Goal: Information Seeking & Learning: Learn about a topic

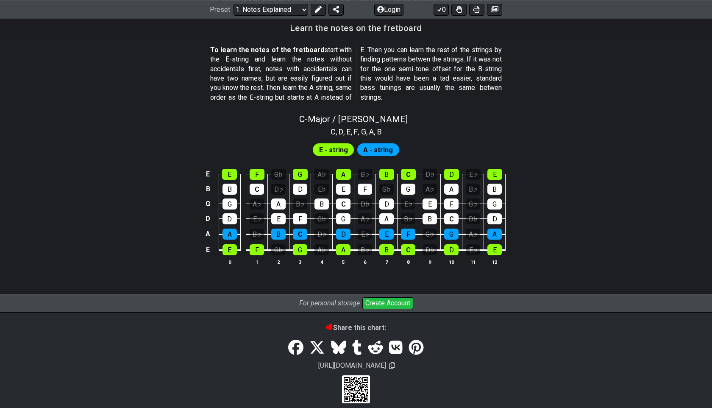
scroll to position [770, 0]
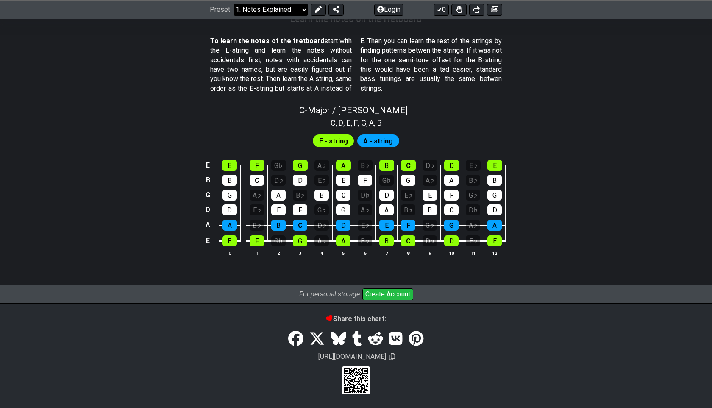
click at [269, 11] on select "Welcome to #fretflip! Initial Preset Custom Preset Minor Pentatonic Major Penta…" at bounding box center [270, 9] width 75 height 12
click at [233, 15] on select "Welcome to #fretflip! Initial Preset Custom Preset Minor Pentatonic Major Penta…" at bounding box center [270, 9] width 75 height 12
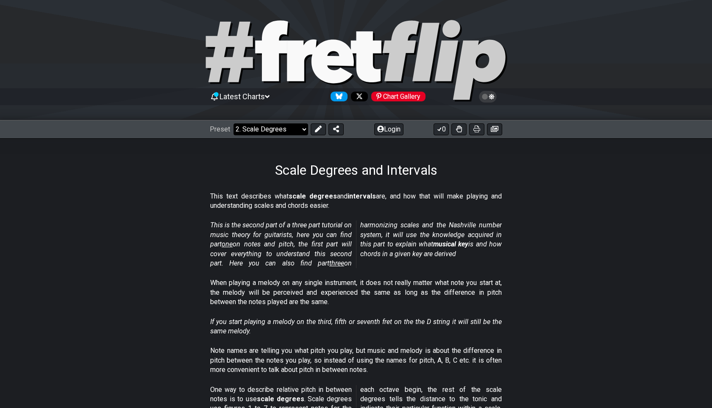
click at [299, 123] on select "Welcome to #fretflip! Initial Preset Custom Preset Minor Pentatonic Major Penta…" at bounding box center [270, 129] width 75 height 12
click at [233, 123] on select "Welcome to #fretflip! Initial Preset Custom Preset Minor Pentatonic Major Penta…" at bounding box center [270, 129] width 75 height 12
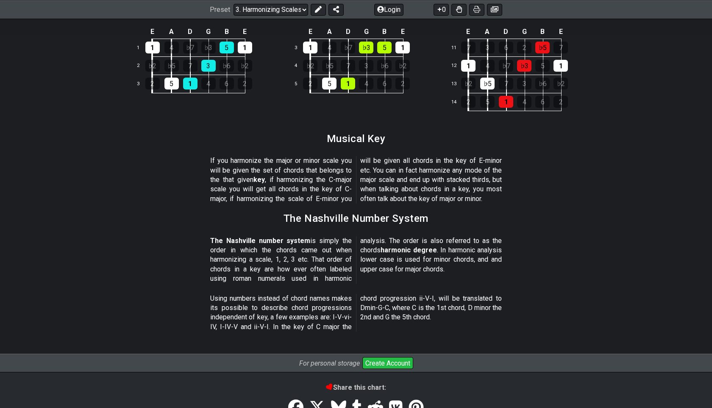
scroll to position [963, 0]
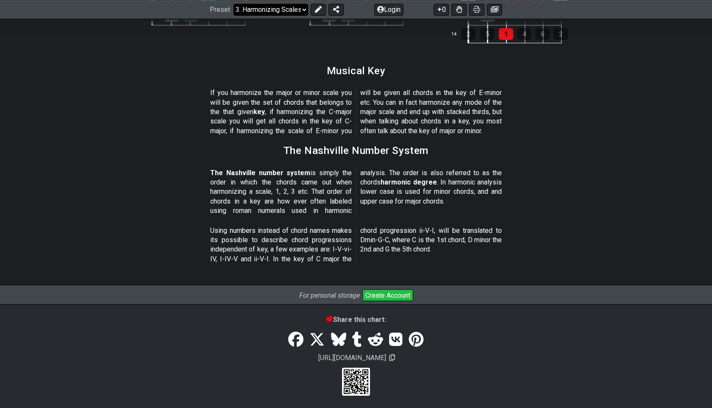
click at [269, 11] on select "Welcome to #fretflip! Initial Preset Custom Preset Minor Pentatonic Major Penta…" at bounding box center [270, 9] width 75 height 12
click at [233, 15] on select "Welcome to #fretflip! Initial Preset Custom Preset Minor Pentatonic Major Penta…" at bounding box center [270, 9] width 75 height 12
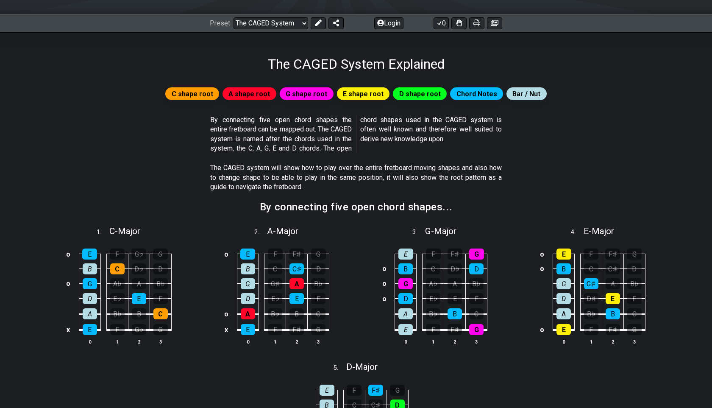
scroll to position [107, 0]
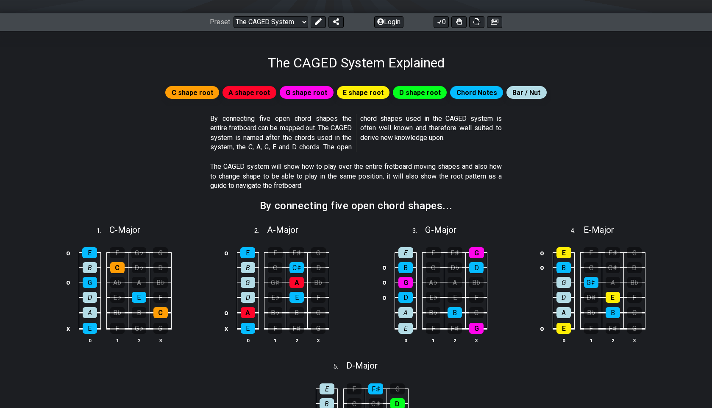
click at [248, 93] on span "A shape root" at bounding box center [249, 92] width 42 height 12
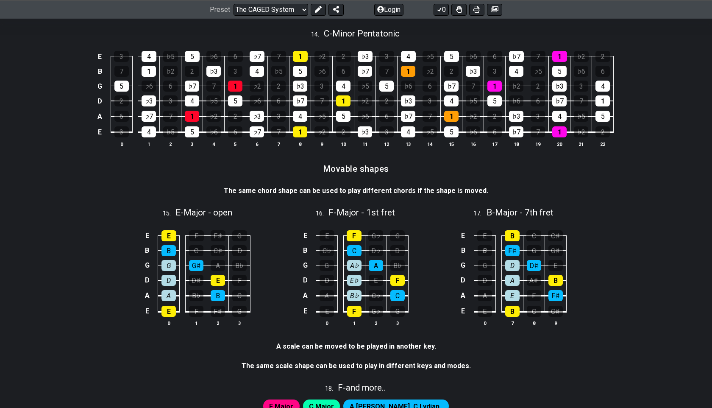
scroll to position [2276, 0]
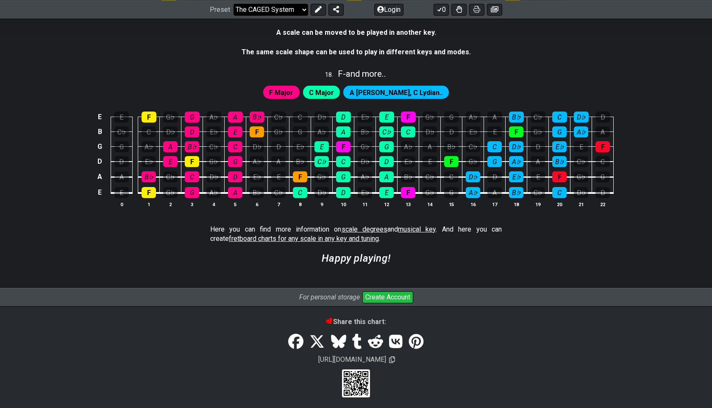
click at [278, 6] on select "Welcome to #fretflip! Initial Preset Custom Preset Minor Pentatonic Major Penta…" at bounding box center [270, 9] width 75 height 12
click at [233, 15] on select "Welcome to #fretflip! Initial Preset Custom Preset Minor Pentatonic Major Penta…" at bounding box center [270, 9] width 75 height 12
select select "/guitar-scales-generator"
select select "A"
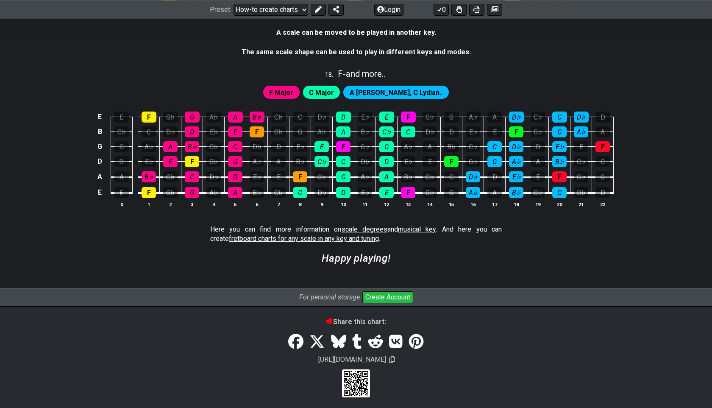
select select "A"
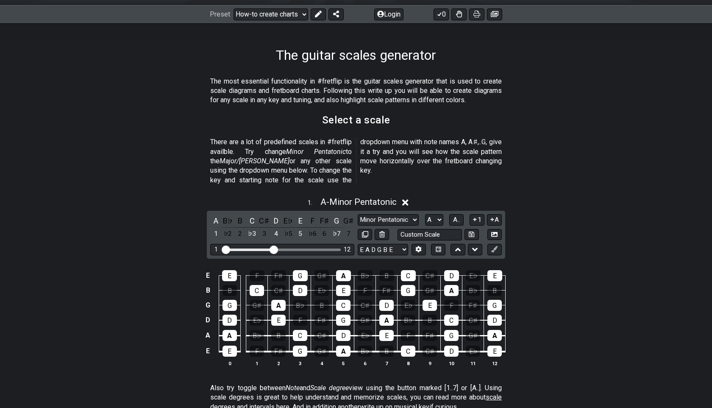
scroll to position [115, 0]
click at [275, 13] on select "Welcome to #fretflip! Initial Preset Custom Preset Minor Pentatonic Major Penta…" at bounding box center [270, 14] width 75 height 12
click at [233, 8] on select "Welcome to #fretflip! Initial Preset Custom Preset Minor Pentatonic Major Penta…" at bounding box center [270, 14] width 75 height 12
select select "/major-triad-arpeggios"
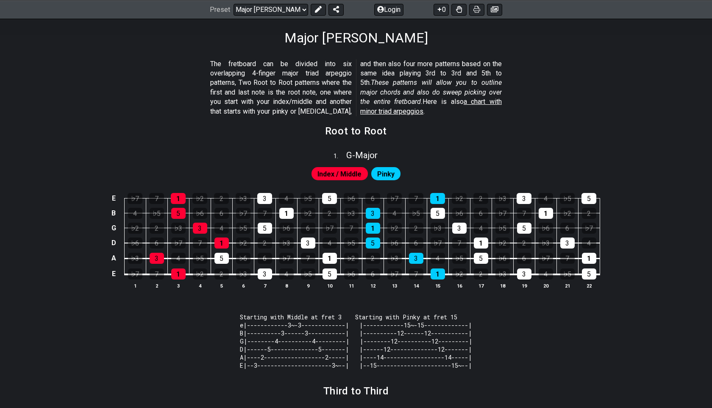
scroll to position [134, 0]
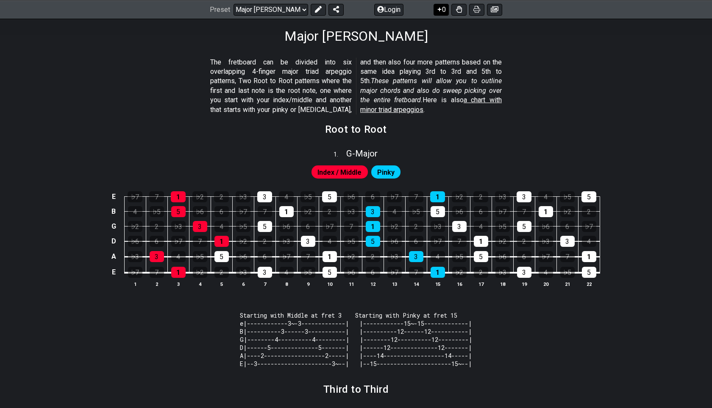
drag, startPoint x: 105, startPoint y: 160, endPoint x: 439, endPoint y: 9, distance: 367.1
